Goal: Transaction & Acquisition: Purchase product/service

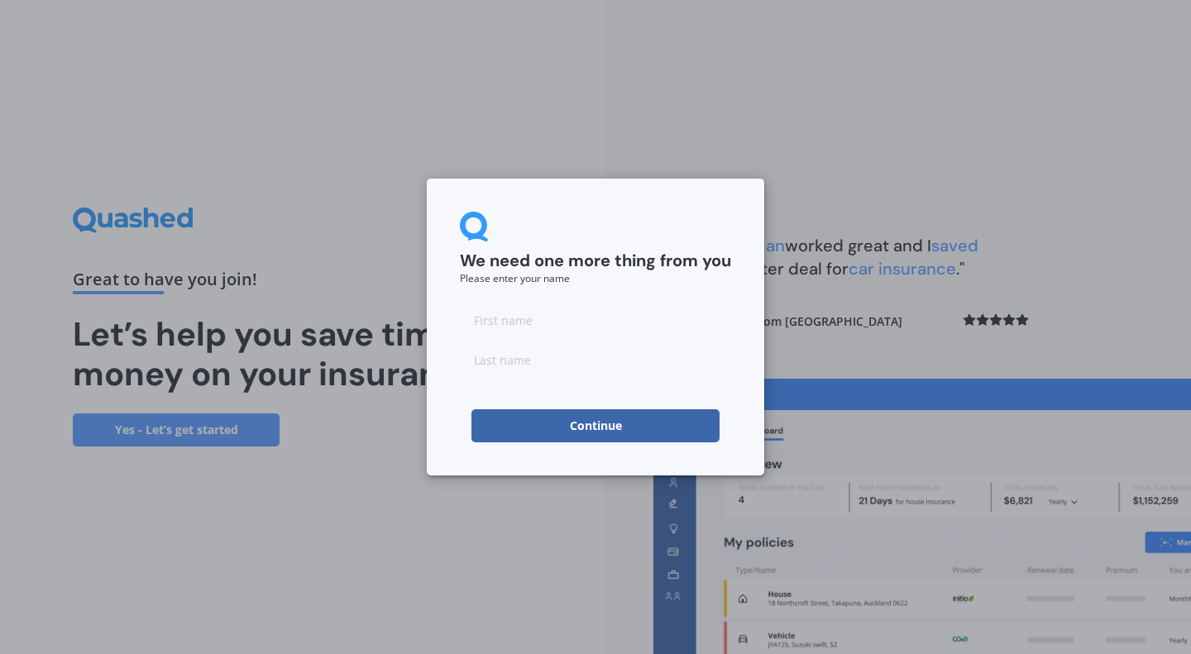
click at [505, 317] on input at bounding box center [595, 319] width 271 height 33
type input "[PERSON_NAME]"
click at [507, 360] on input at bounding box center [595, 359] width 271 height 33
type input "[PERSON_NAME]"
click at [565, 422] on button "Continue" at bounding box center [595, 425] width 248 height 33
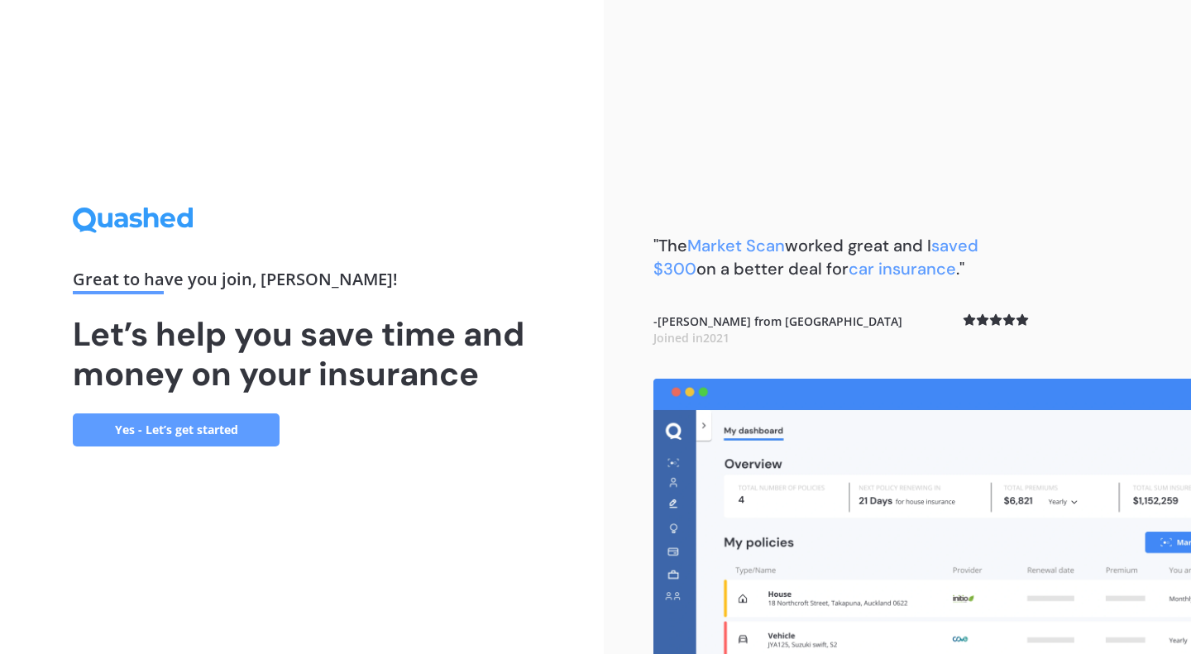
click at [179, 419] on link "Yes - Let’s get started" at bounding box center [176, 429] width 207 height 33
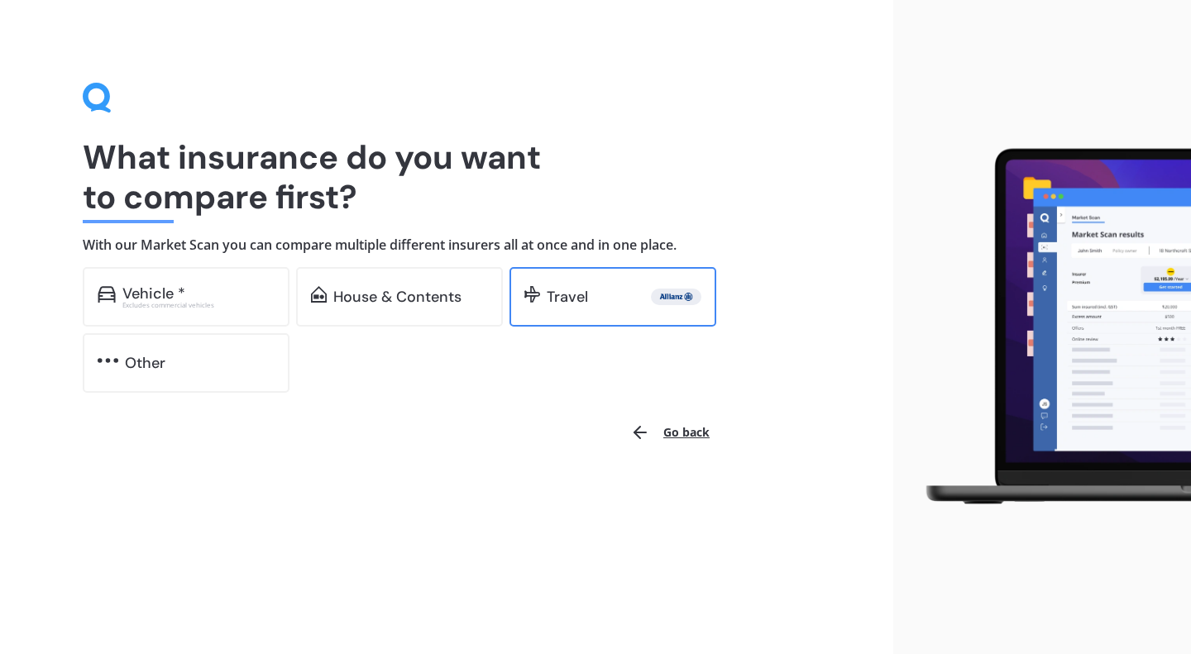
click at [563, 293] on div "Travel" at bounding box center [566, 297] width 41 height 17
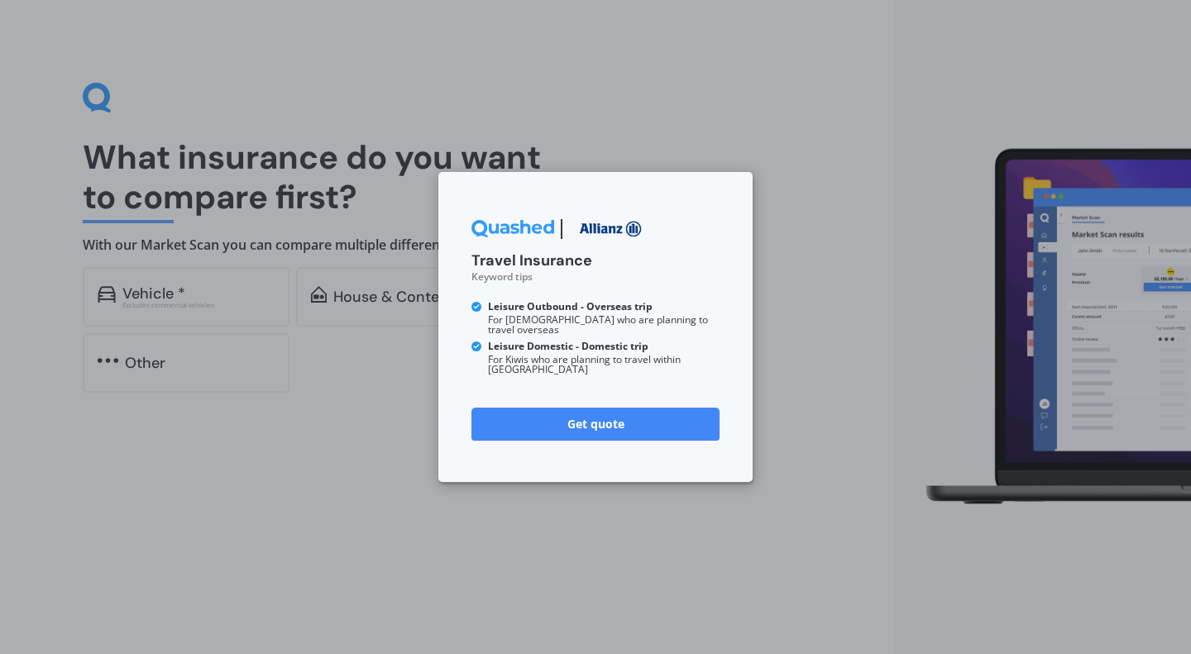
click at [559, 408] on link "Get quote" at bounding box center [595, 424] width 248 height 33
